Goal: Subscribe to service/newsletter

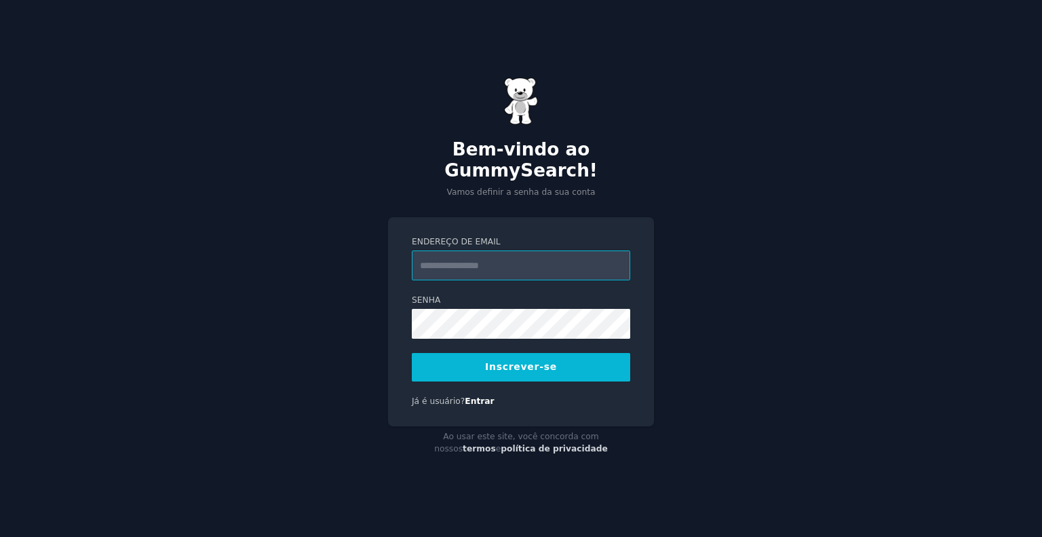
click at [547, 259] on input "Endereço de email" at bounding box center [521, 265] width 218 height 30
type input "**********"
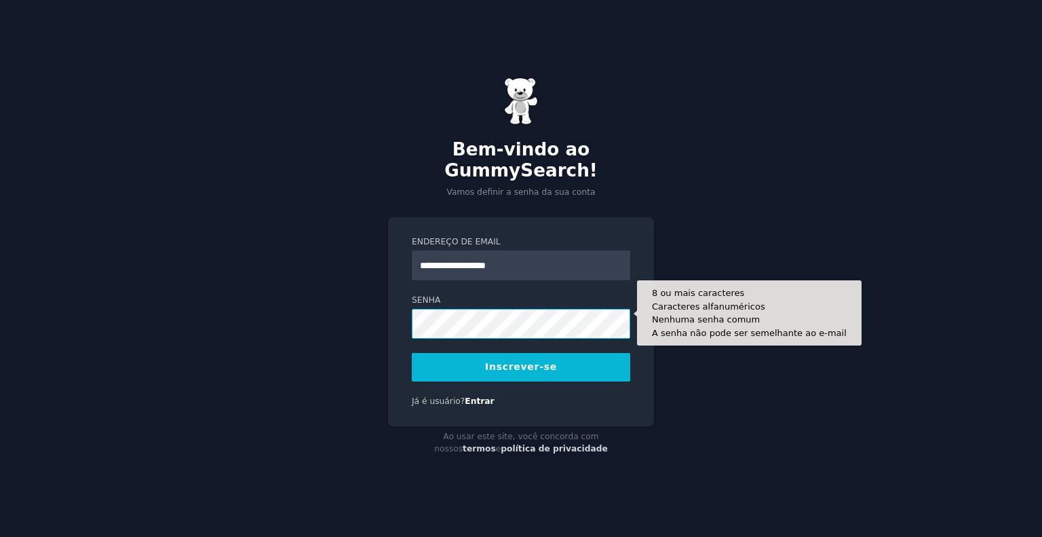
click at [412, 353] on button "Inscrever-se" at bounding box center [521, 367] width 218 height 28
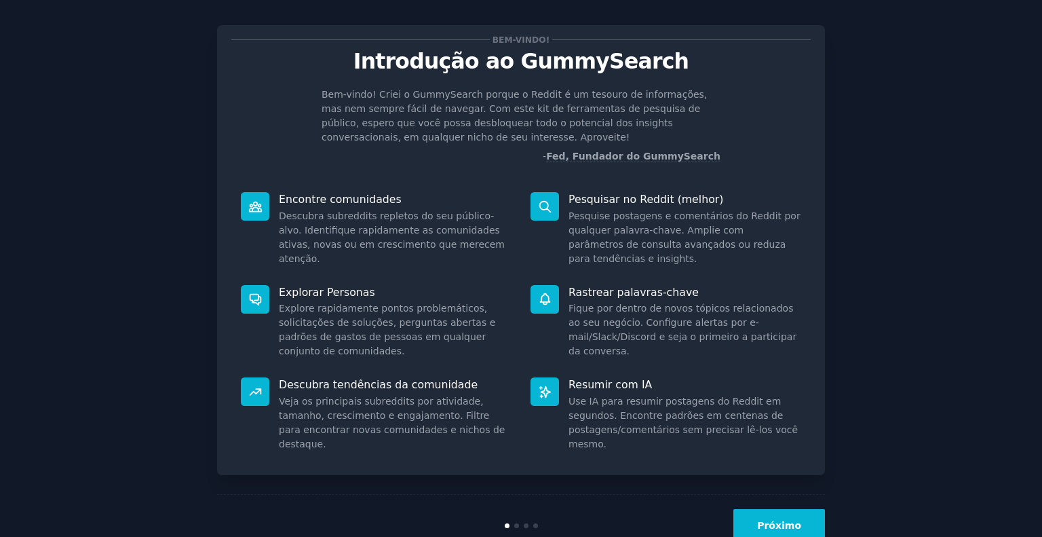
scroll to position [51, 0]
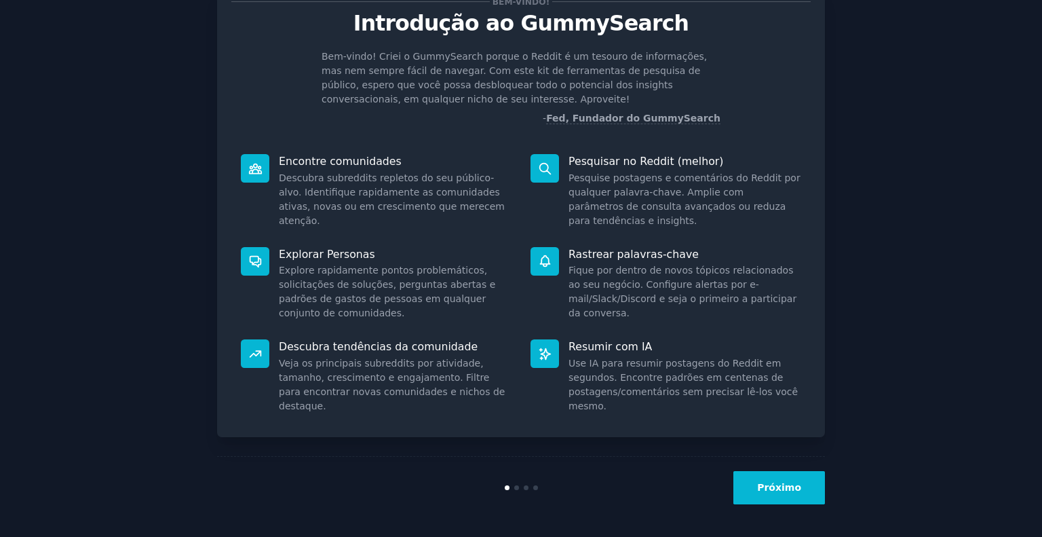
click at [787, 494] on button "Próximo" at bounding box center [780, 487] width 92 height 33
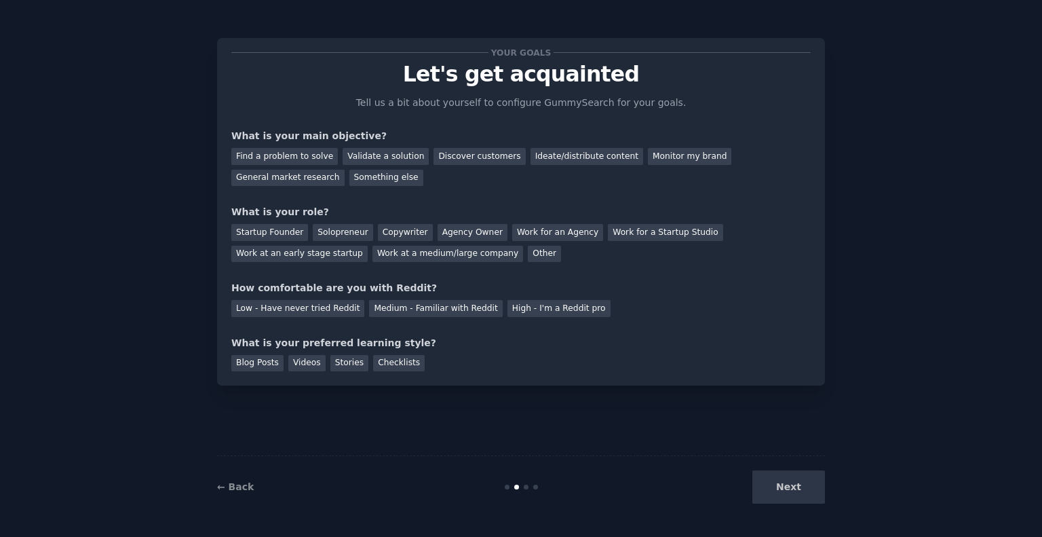
click at [787, 494] on div "Next" at bounding box center [723, 486] width 203 height 33
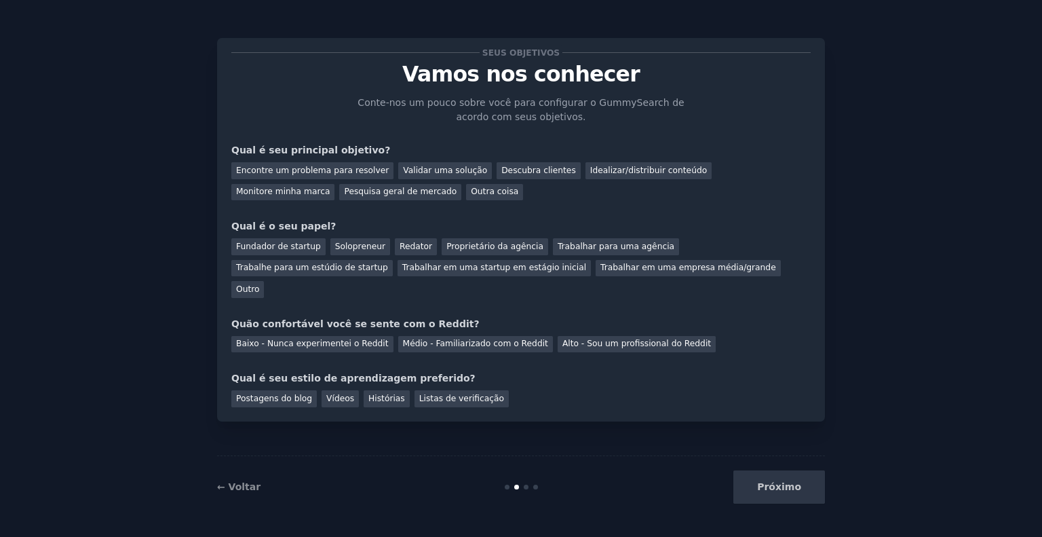
click at [436, 210] on div "Seus objetivos Vamos nos conhecer Conte-nos um pouco sobre você para configurar…" at bounding box center [520, 229] width 579 height 355
click at [345, 176] on div "Encontre um problema para resolver" at bounding box center [312, 170] width 162 height 17
click at [344, 189] on font "Pesquisa geral de mercado" at bounding box center [400, 191] width 113 height 9
click at [335, 166] on font "Encontre um problema para resolver" at bounding box center [312, 170] width 153 height 9
click at [250, 245] on font "Fundador de startup" at bounding box center [278, 246] width 85 height 9
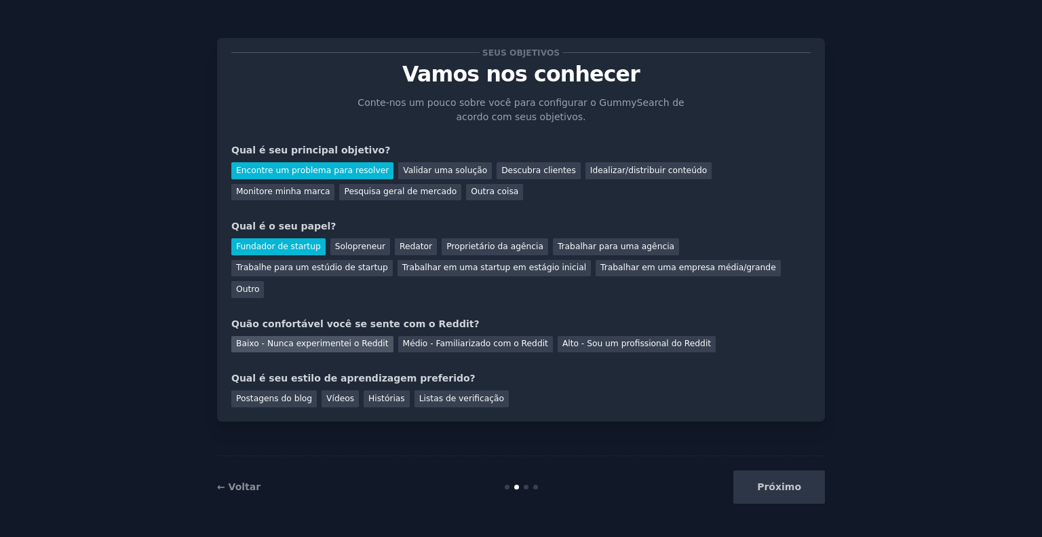
click at [352, 339] on font "Baixo - Nunca experimentei o Reddit" at bounding box center [312, 343] width 153 height 9
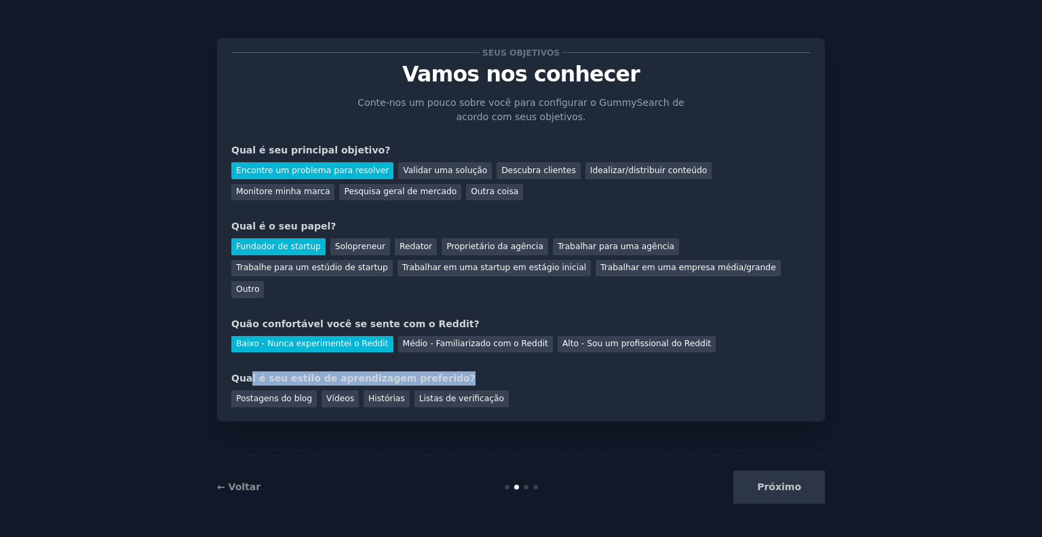
drag, startPoint x: 249, startPoint y: 349, endPoint x: 513, endPoint y: 335, distance: 264.3
click at [506, 336] on div "Seus objetivos Vamos nos conhecer Conte-nos um pouco sobre você para configurar…" at bounding box center [520, 229] width 579 height 355
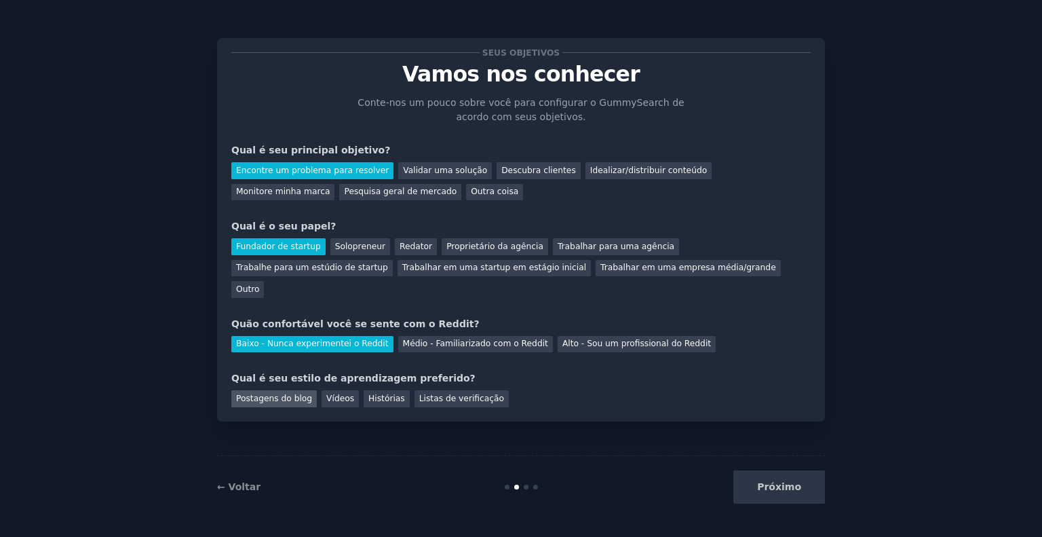
click at [250, 394] on font "Postagens do blog" at bounding box center [274, 398] width 76 height 9
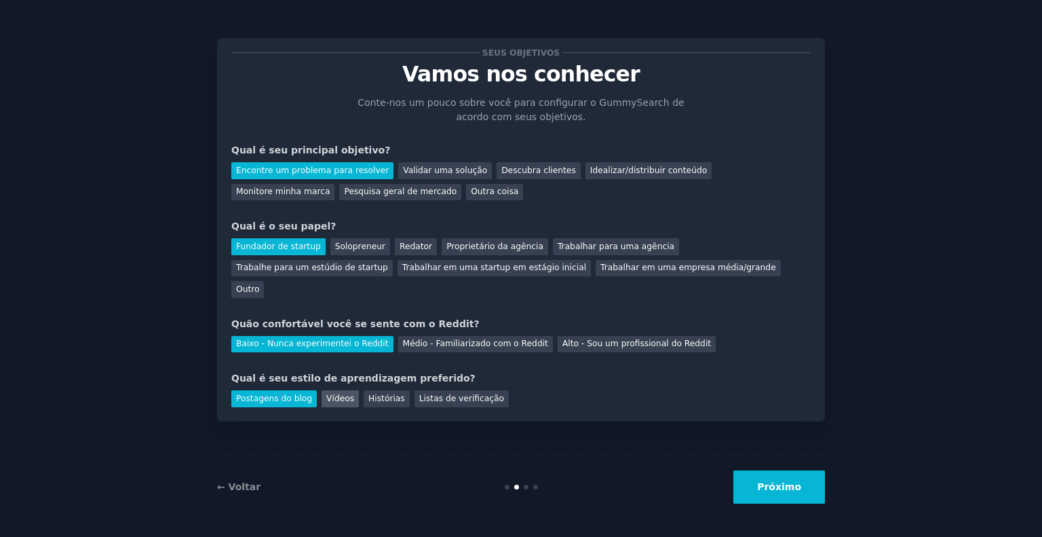
click at [332, 394] on font "Vídeos" at bounding box center [340, 398] width 28 height 9
click at [286, 394] on font "Postagens do blog" at bounding box center [274, 398] width 76 height 9
click at [782, 493] on button "Próximo" at bounding box center [780, 486] width 92 height 33
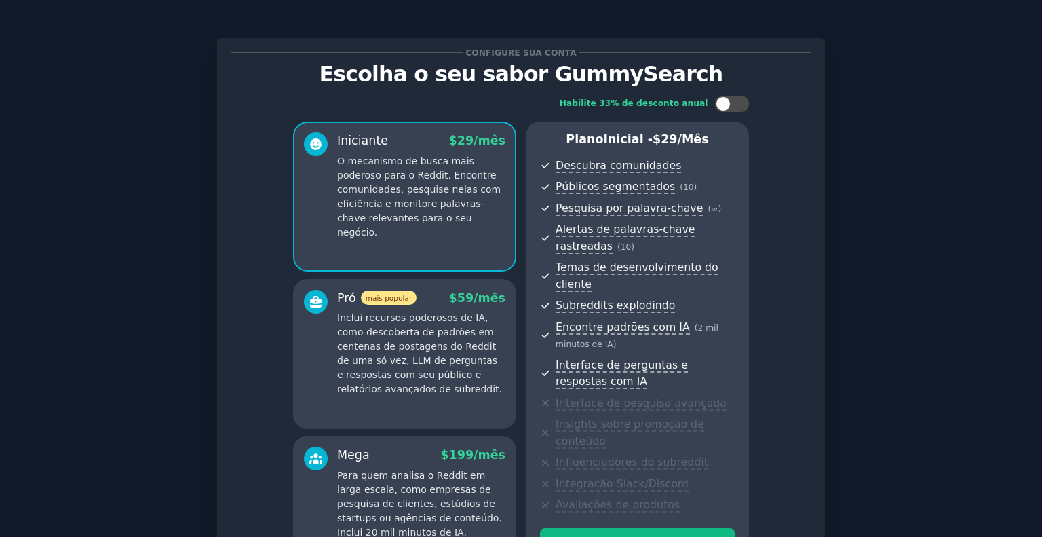
scroll to position [160, 0]
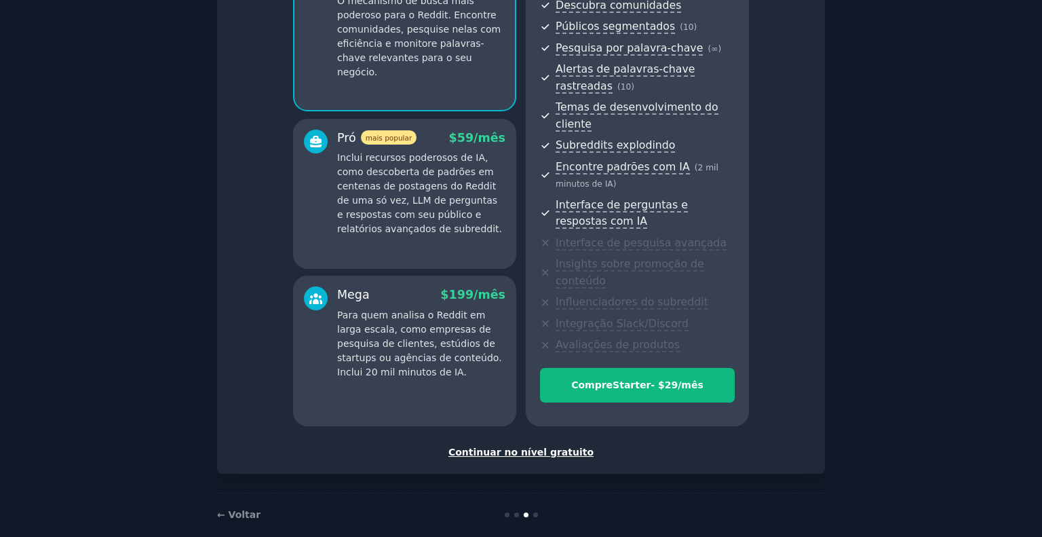
click at [518, 446] on font "Continuar no nível gratuito" at bounding box center [521, 451] width 145 height 11
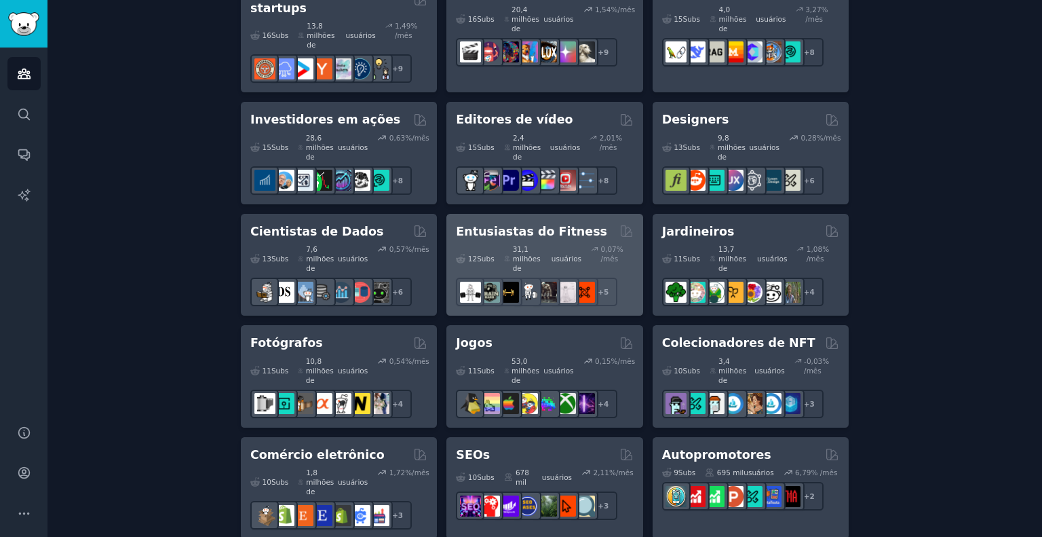
scroll to position [679, 0]
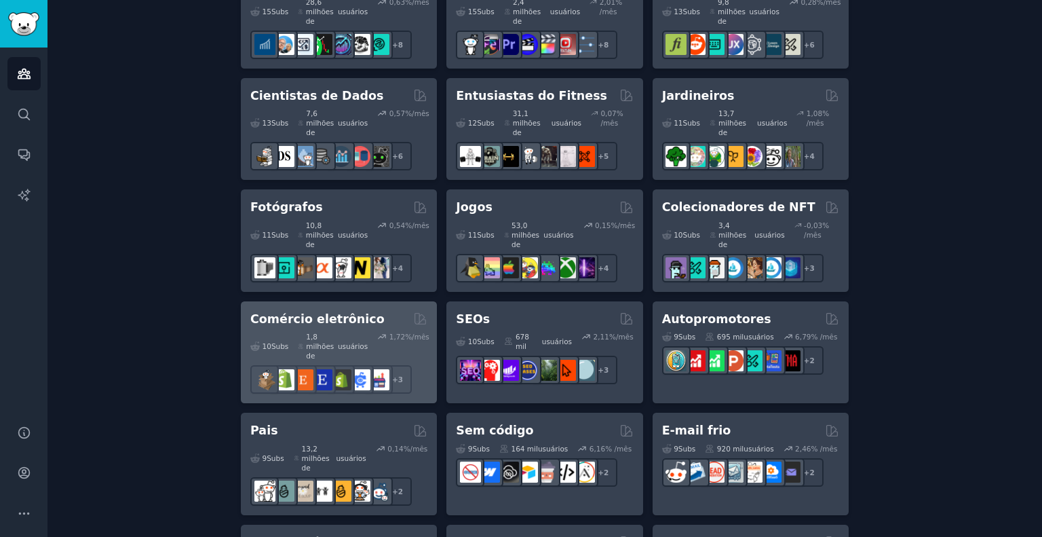
click at [364, 311] on div "Comércio eletrônico Com curadoria de GummySearch" at bounding box center [338, 319] width 177 height 17
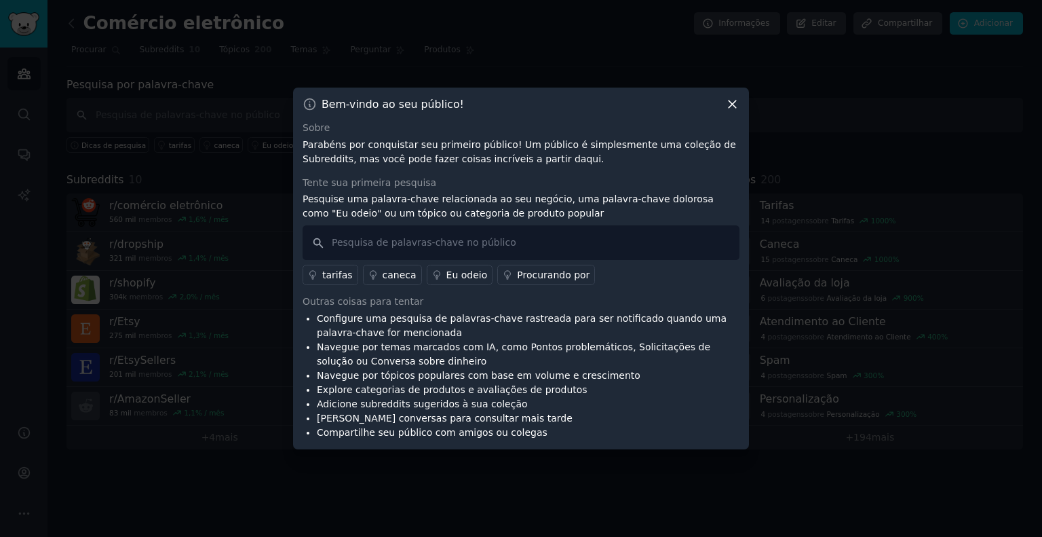
drag, startPoint x: 959, startPoint y: 60, endPoint x: 632, endPoint y: 61, distance: 327.1
click at [632, 61] on div "Este público selecionado foi copiado com sucesso para sua lista de públicos sal…" at bounding box center [603, 43] width 163 height 43
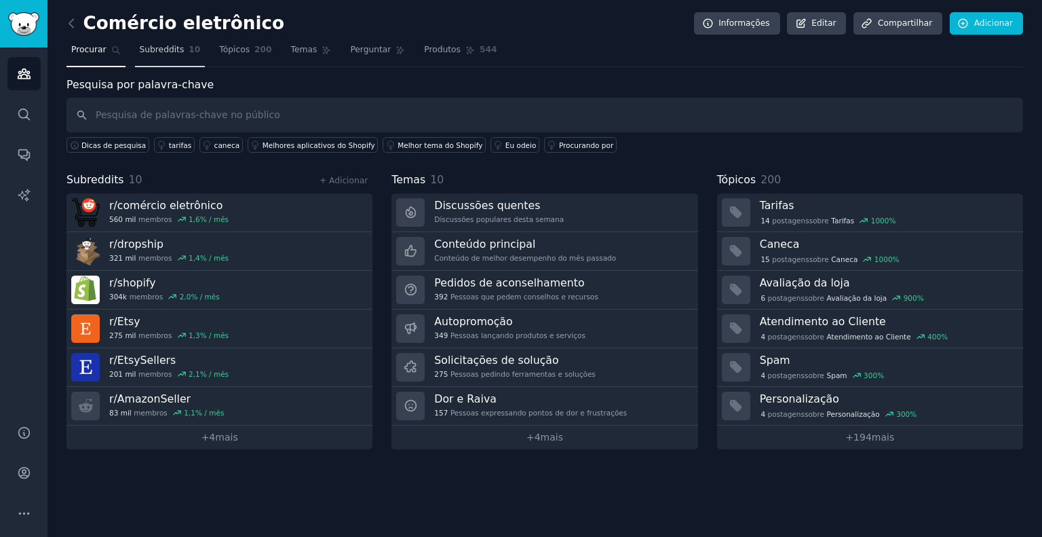
click at [171, 45] on font "Subreddits" at bounding box center [162, 49] width 45 height 9
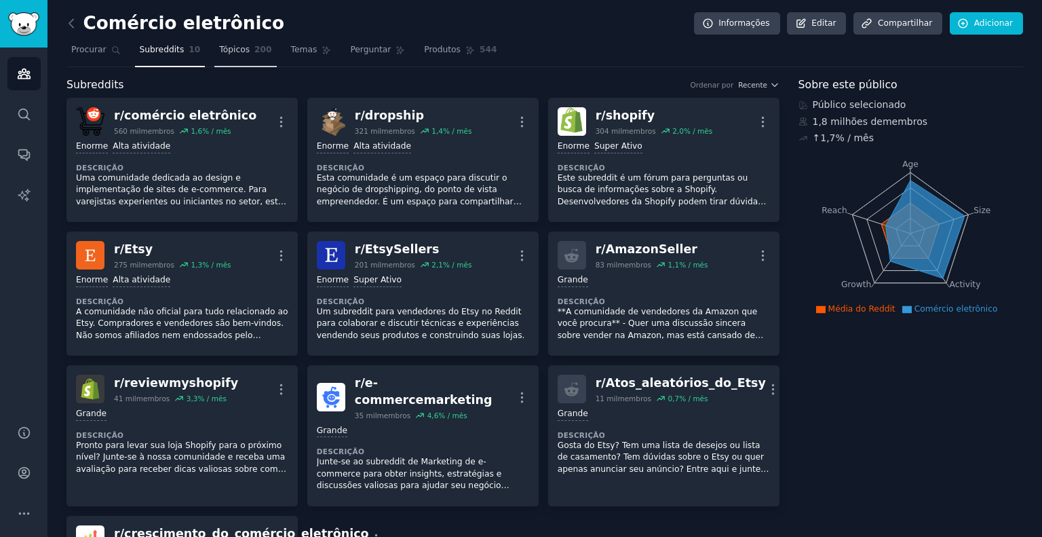
drag, startPoint x: 246, startPoint y: 64, endPoint x: 243, endPoint y: 53, distance: 11.9
click at [246, 64] on link "Tópicos 200" at bounding box center [245, 53] width 62 height 28
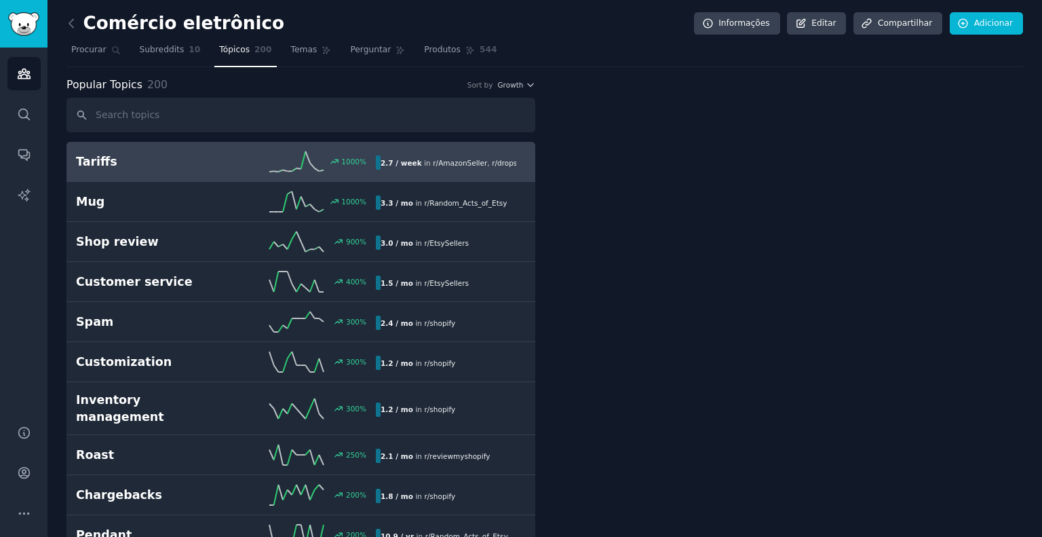
click at [254, 53] on font "200" at bounding box center [263, 49] width 18 height 9
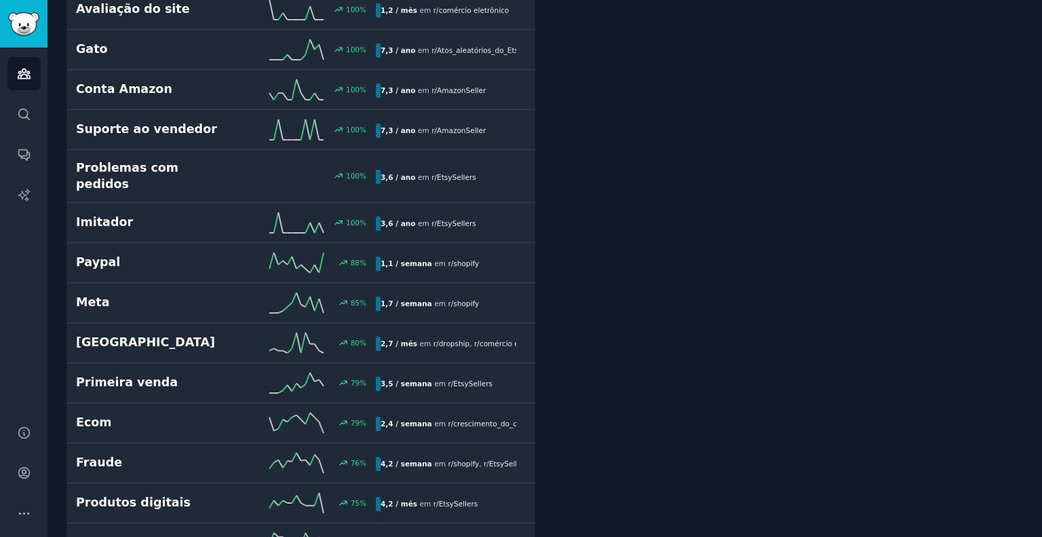
scroll to position [1289, 0]
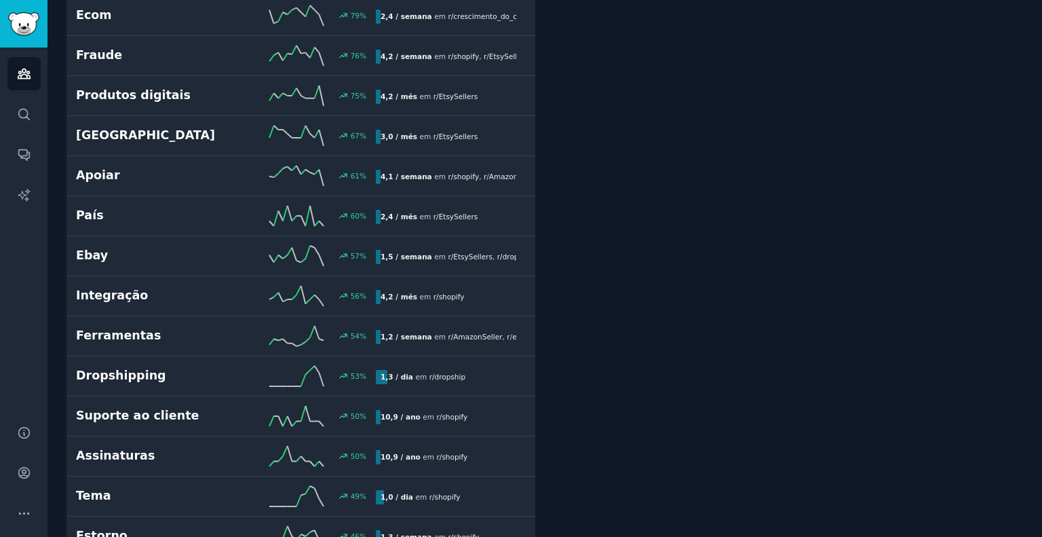
drag, startPoint x: 577, startPoint y: 273, endPoint x: 577, endPoint y: 263, distance: 10.9
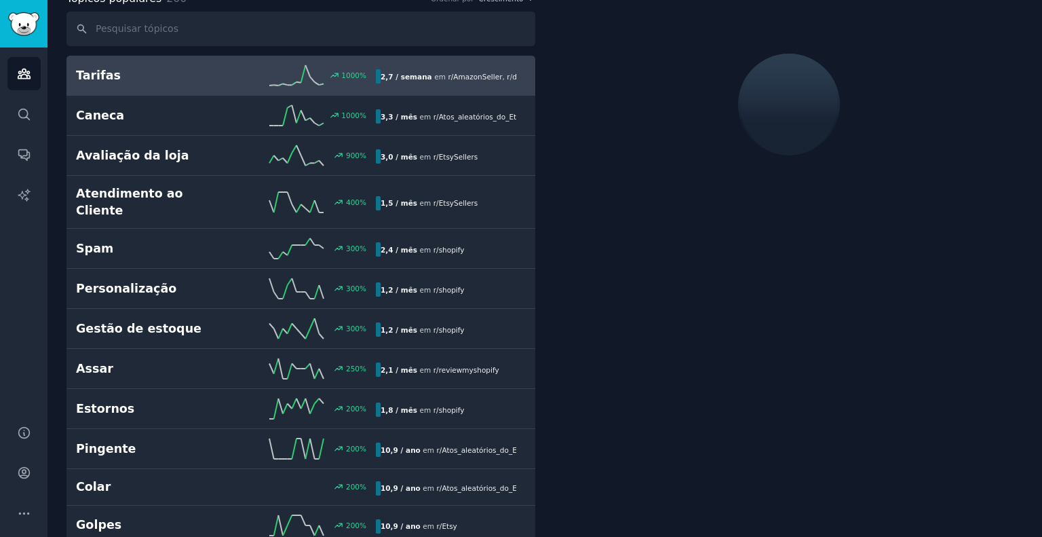
scroll to position [75, 0]
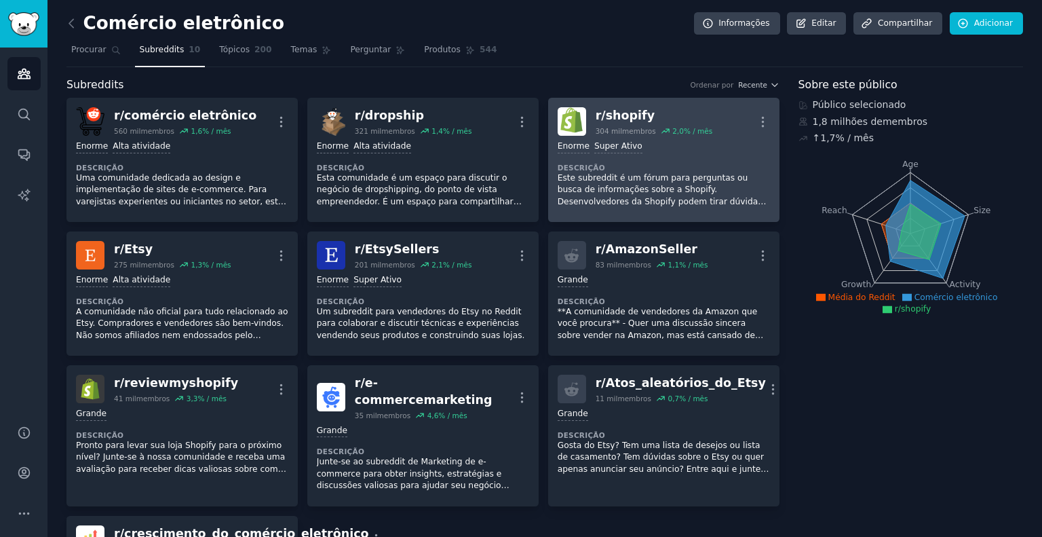
drag, startPoint x: 638, startPoint y: 215, endPoint x: 632, endPoint y: 210, distance: 7.7
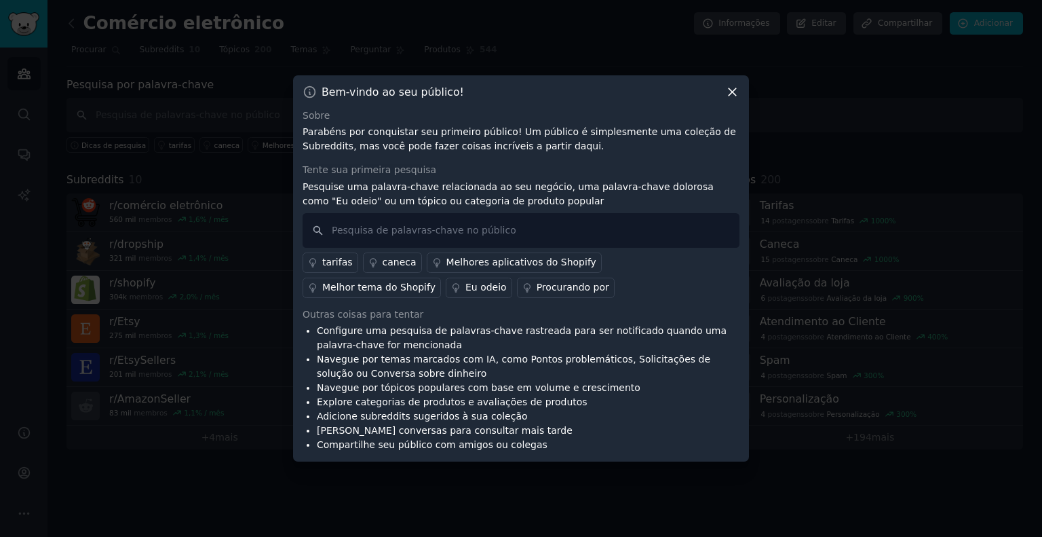
click at [729, 97] on icon at bounding box center [732, 92] width 14 height 14
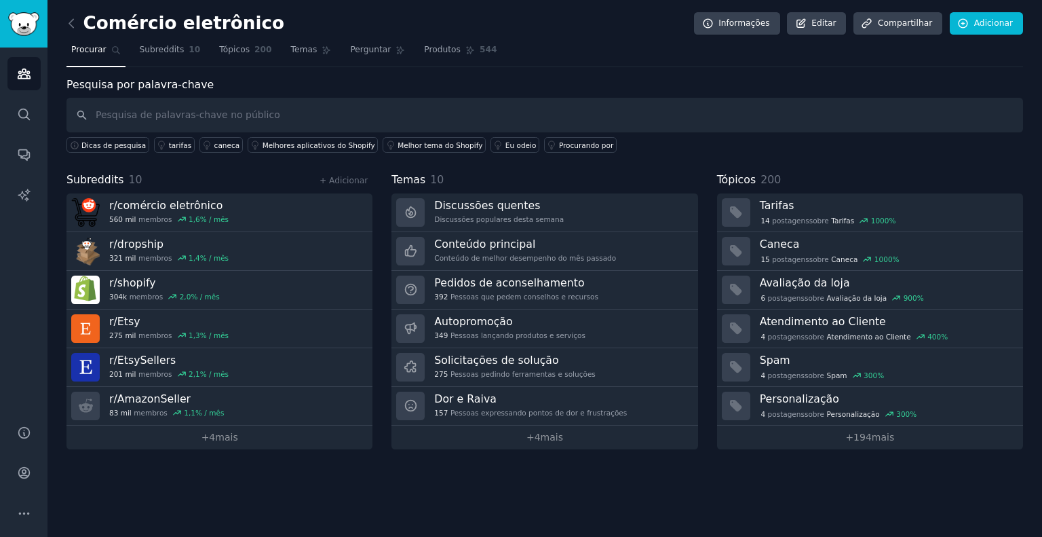
drag, startPoint x: 153, startPoint y: 78, endPoint x: 98, endPoint y: 54, distance: 59.9
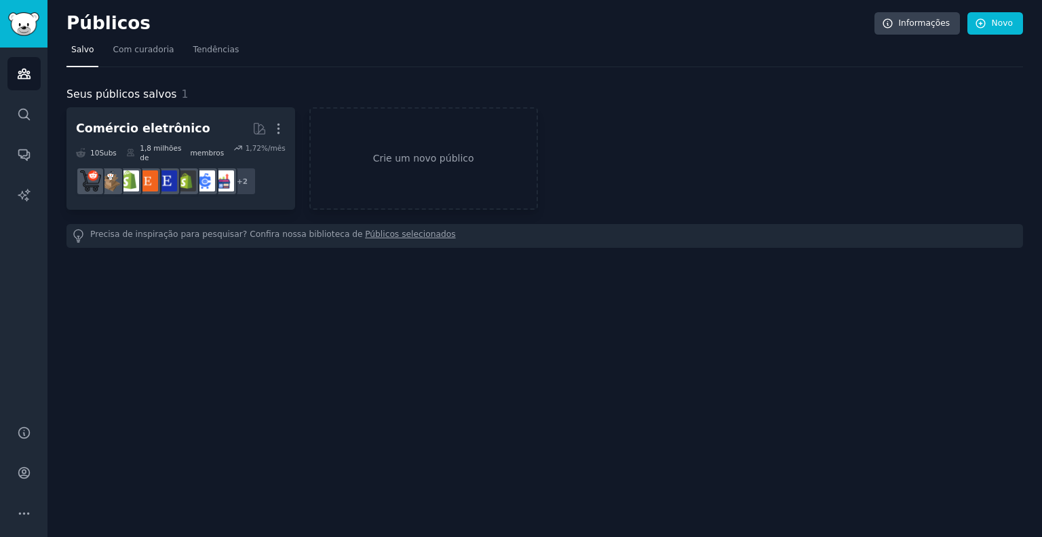
click at [99, 26] on font "Públicos" at bounding box center [108, 23] width 84 height 20
click at [394, 162] on link "Crie um novo público" at bounding box center [423, 158] width 229 height 102
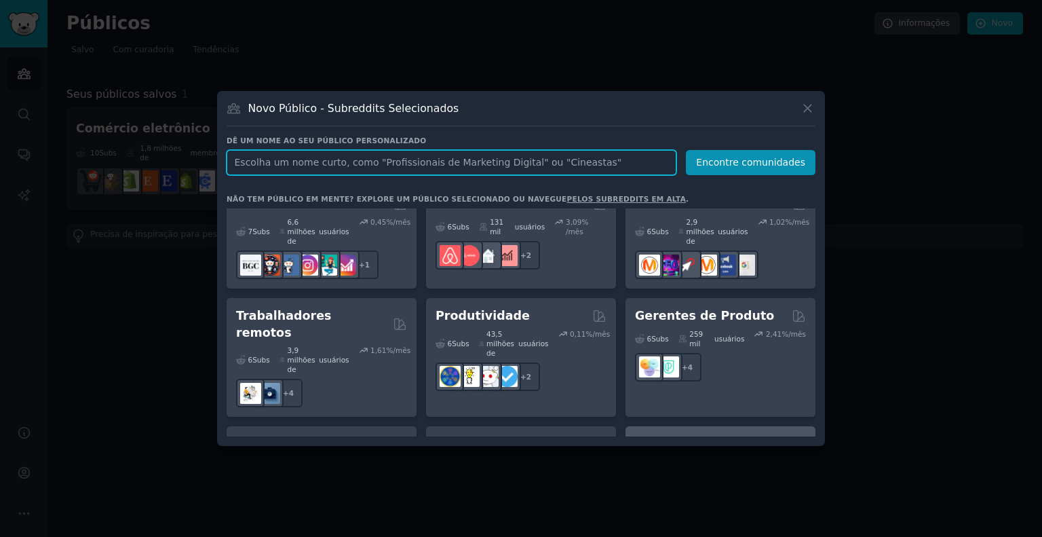
scroll to position [1223, 0]
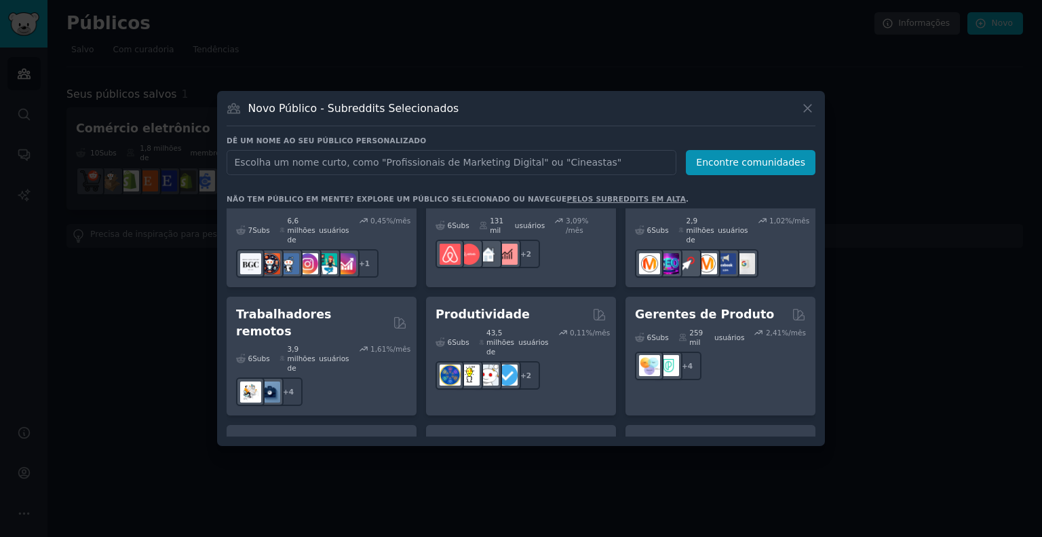
click at [896, 259] on div at bounding box center [521, 268] width 1042 height 537
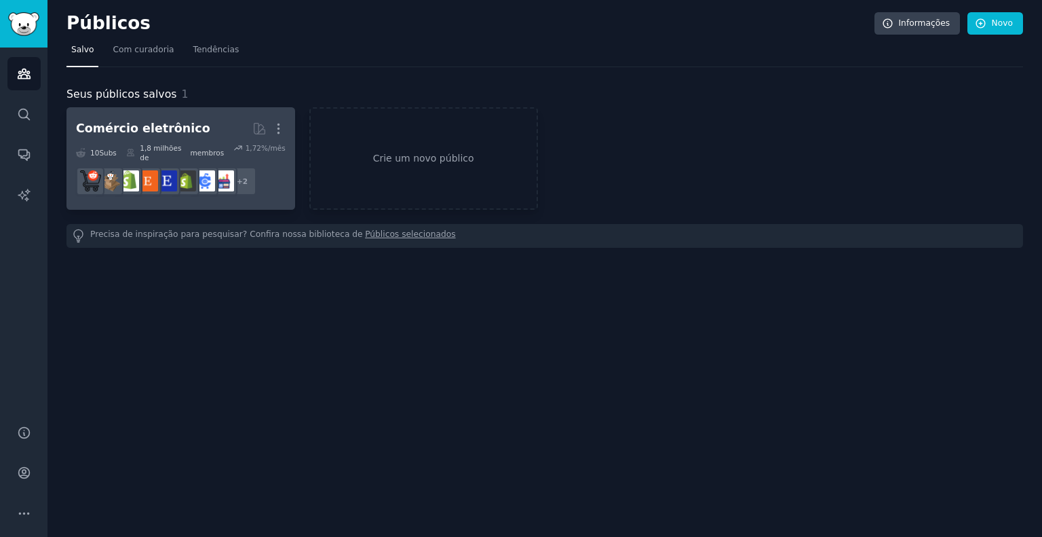
click at [136, 124] on font "Comércio eletrônico" at bounding box center [143, 128] width 134 height 14
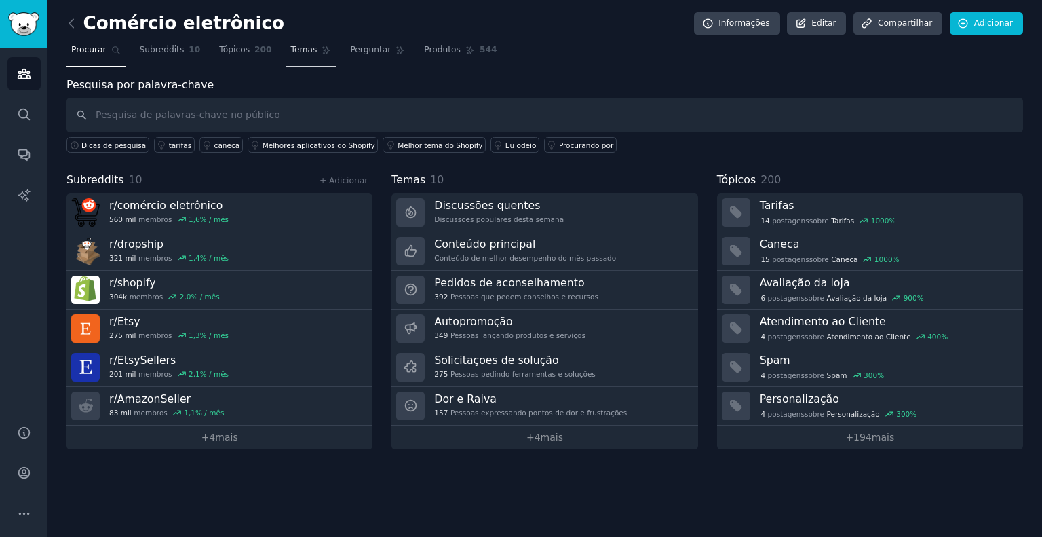
click at [286, 56] on link "Temas" at bounding box center [311, 53] width 50 height 28
